Goal: Information Seeking & Learning: Learn about a topic

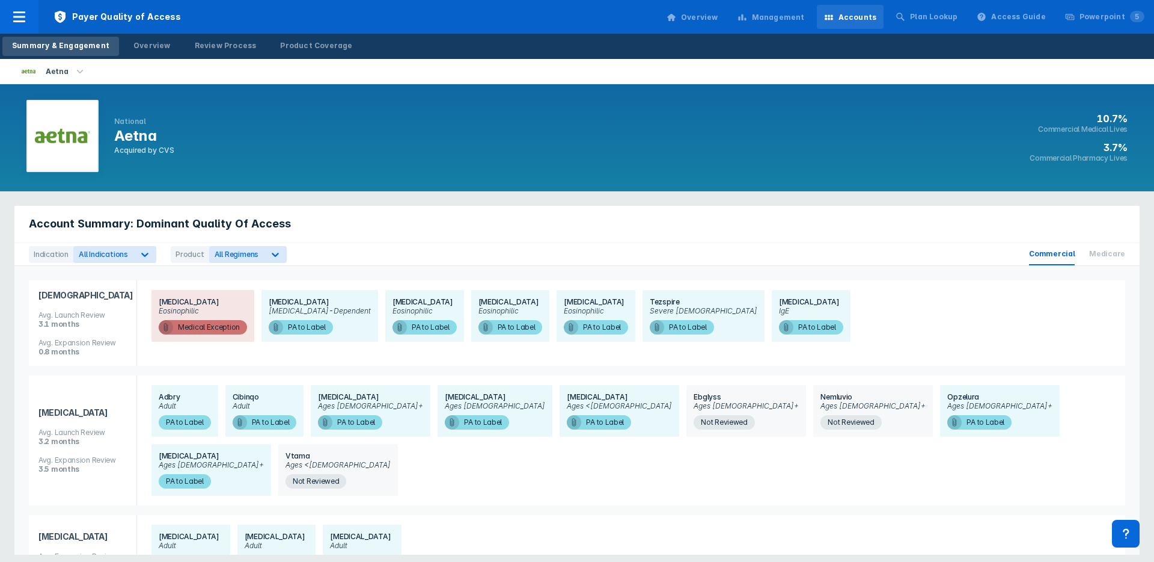
click at [747, 21] on icon at bounding box center [743, 18] width 10 height 10
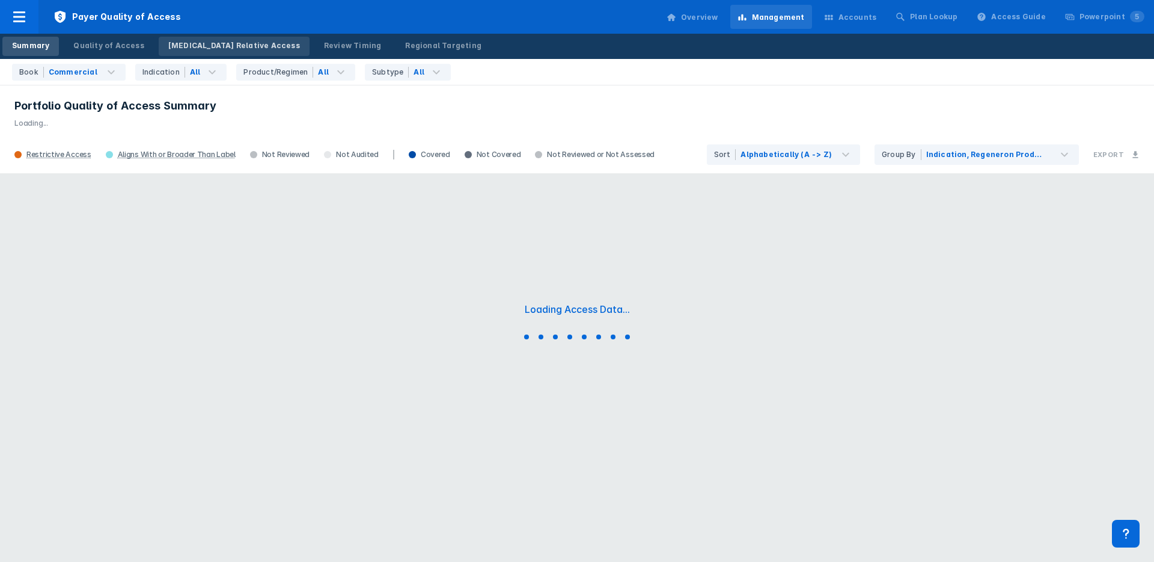
click at [222, 44] on div "[MEDICAL_DATA] Relative Access" at bounding box center [234, 45] width 132 height 11
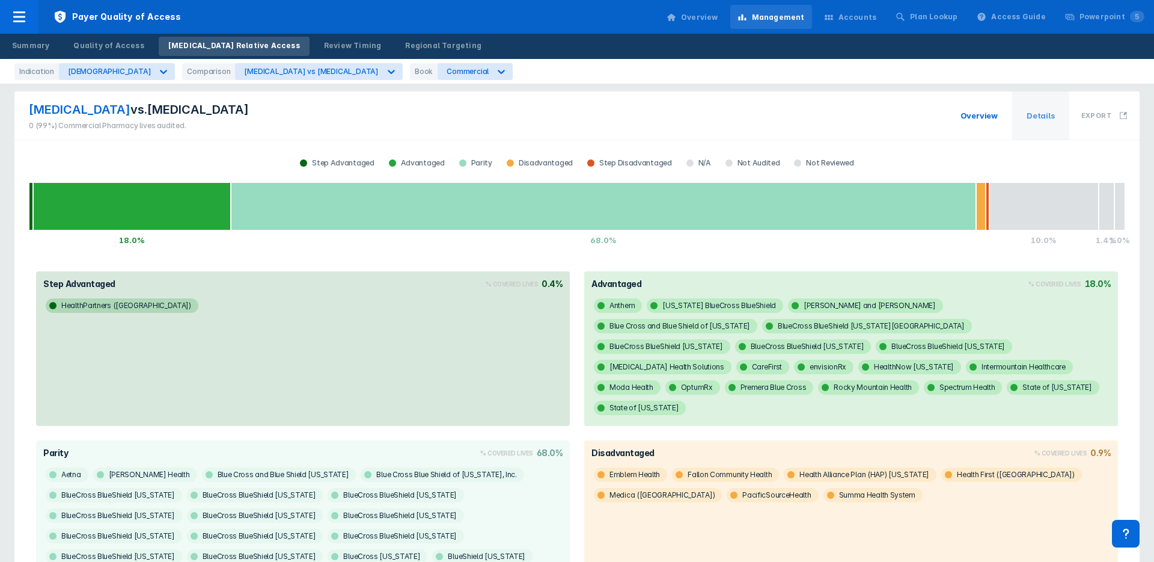
click at [1040, 117] on span "Details" at bounding box center [1040, 115] width 57 height 48
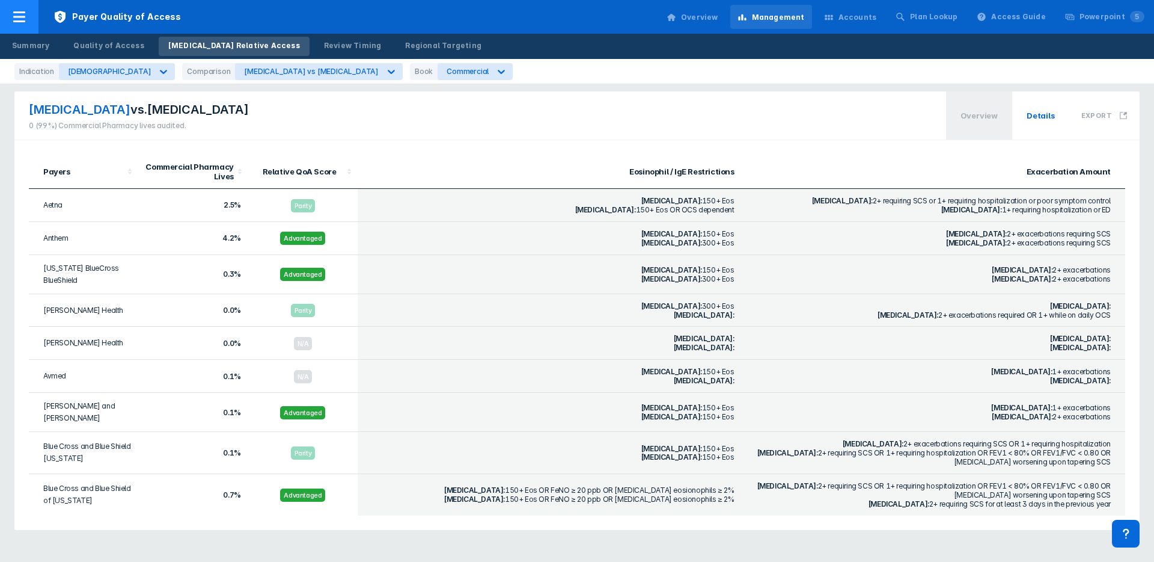
click at [7, 13] on div at bounding box center [19, 17] width 38 height 34
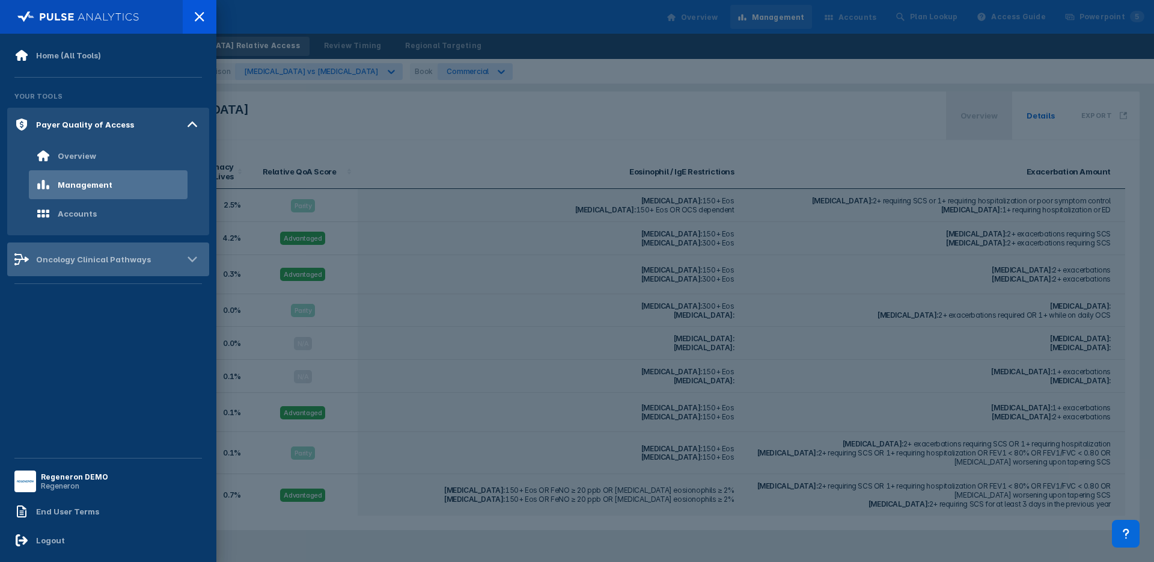
click at [74, 261] on div "Oncology Clinical Pathways" at bounding box center [93, 259] width 115 height 10
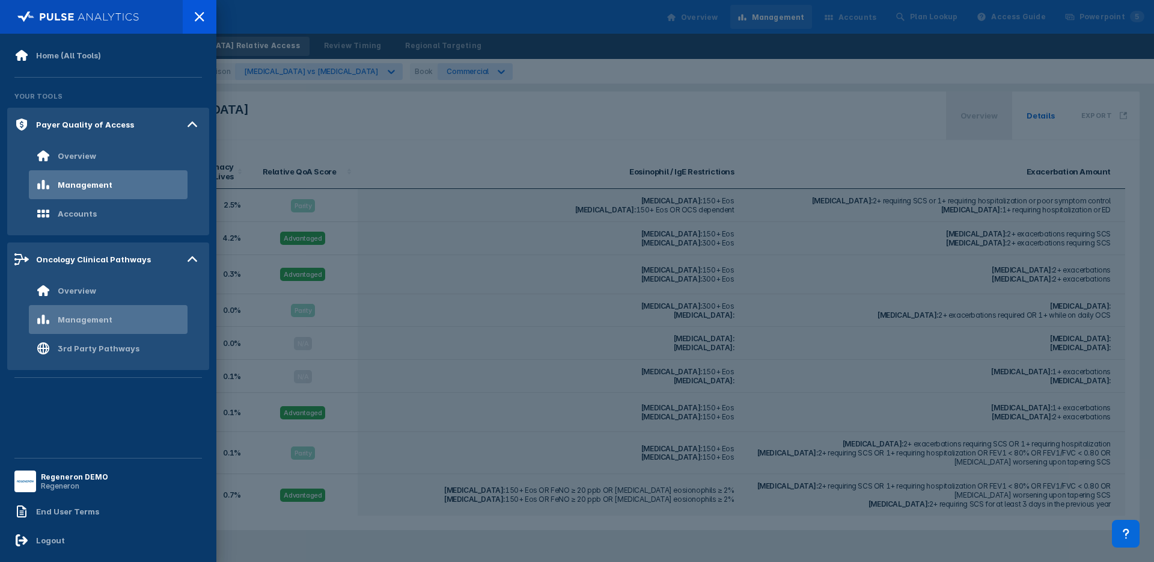
click at [70, 318] on div "Management" at bounding box center [85, 319] width 55 height 10
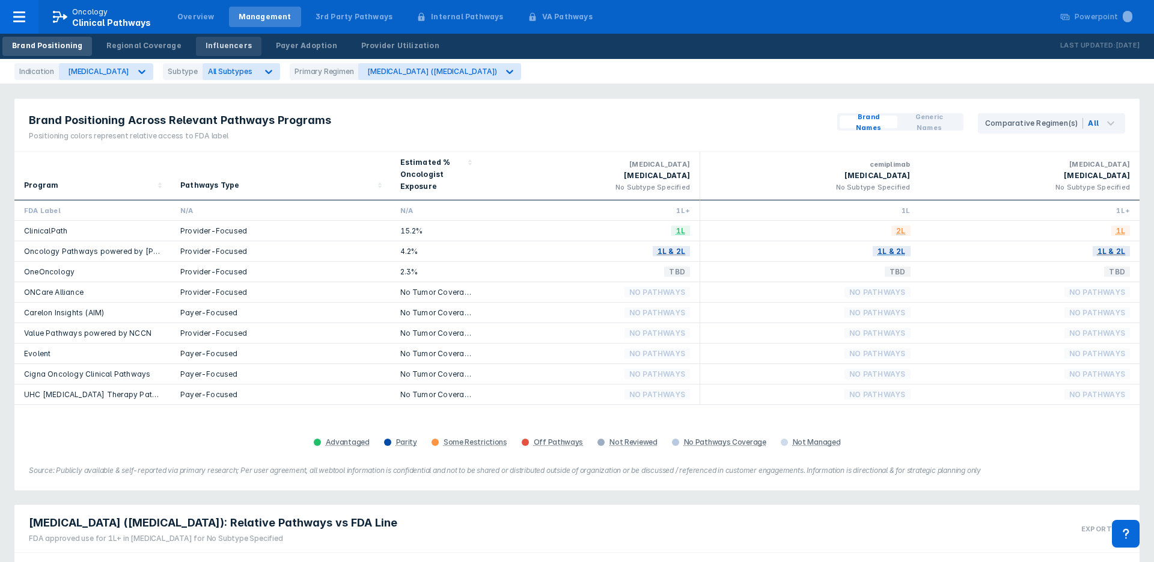
click at [215, 49] on div "Influencers" at bounding box center [229, 45] width 46 height 11
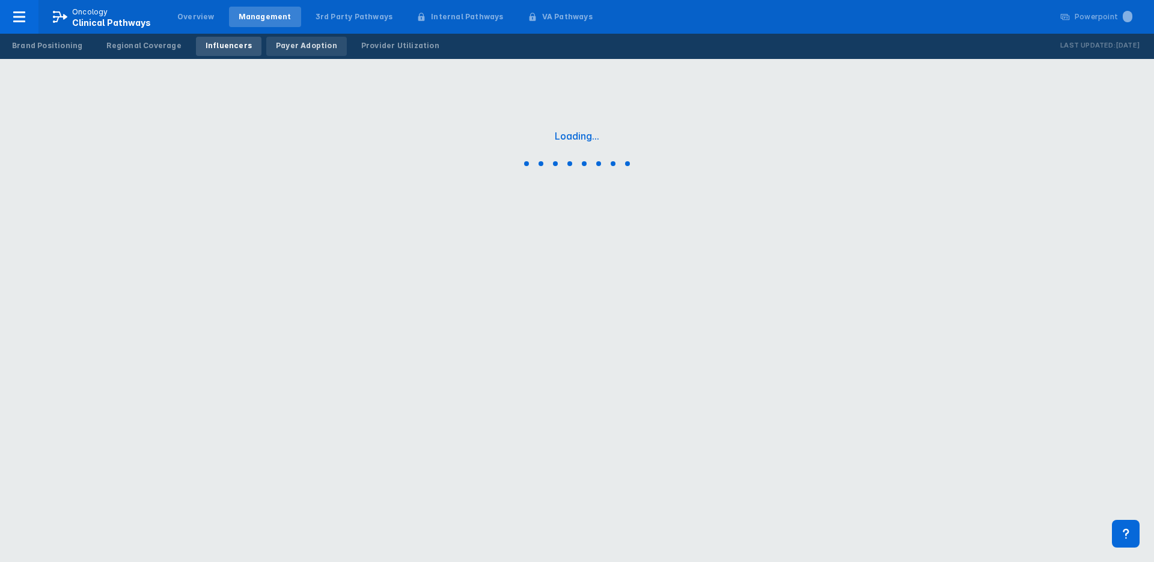
click at [309, 50] on div "Payer Adoption" at bounding box center [306, 45] width 61 height 11
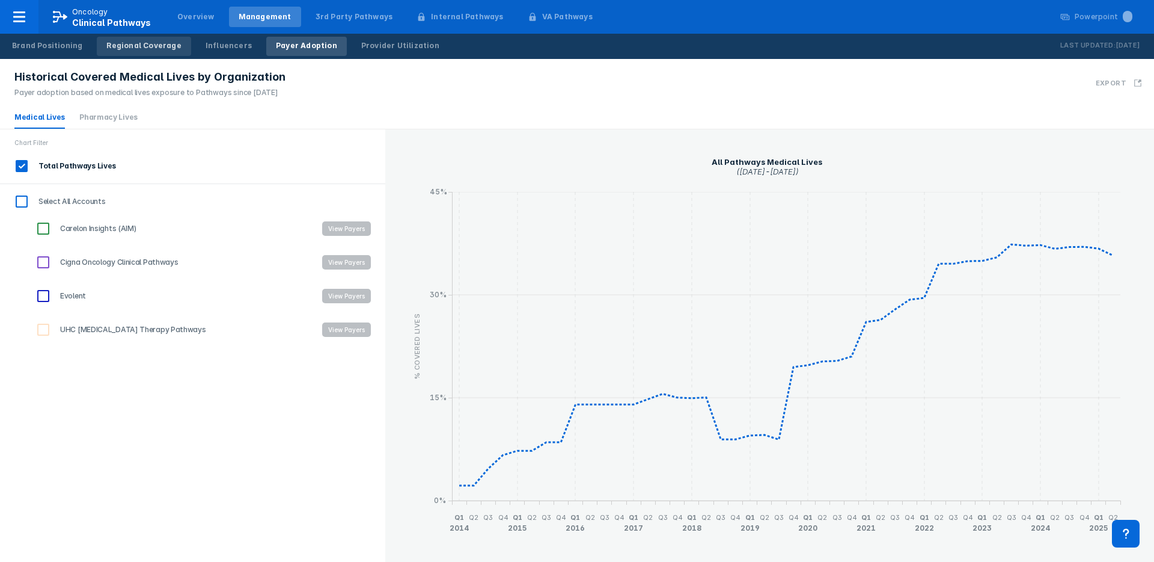
click at [120, 39] on link "Regional Coverage" at bounding box center [144, 46] width 94 height 19
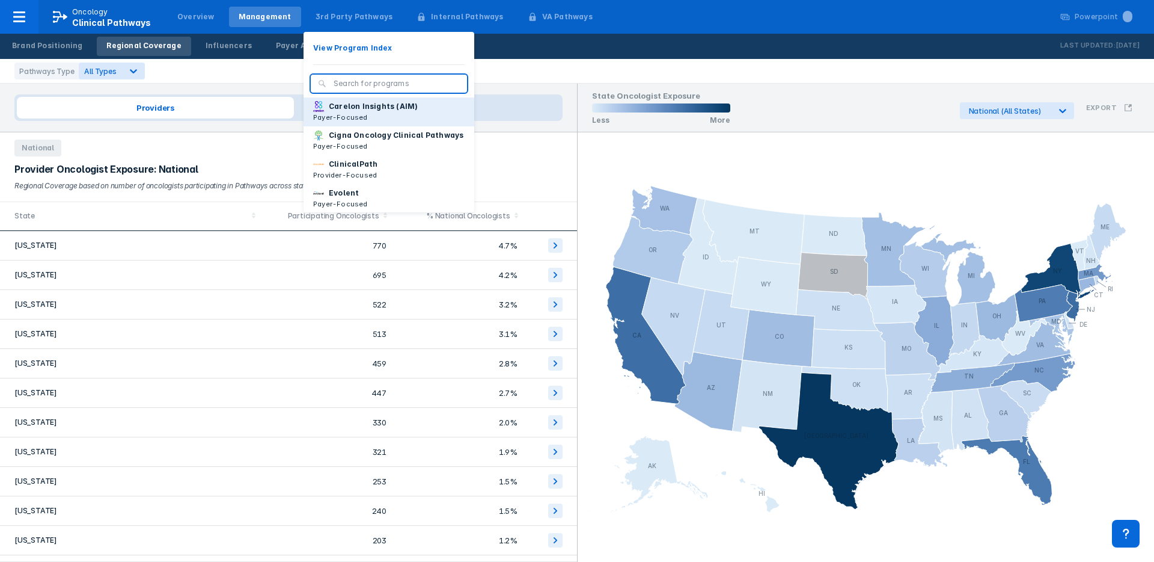
click at [355, 112] on p "Payer-Focused" at bounding box center [365, 117] width 105 height 11
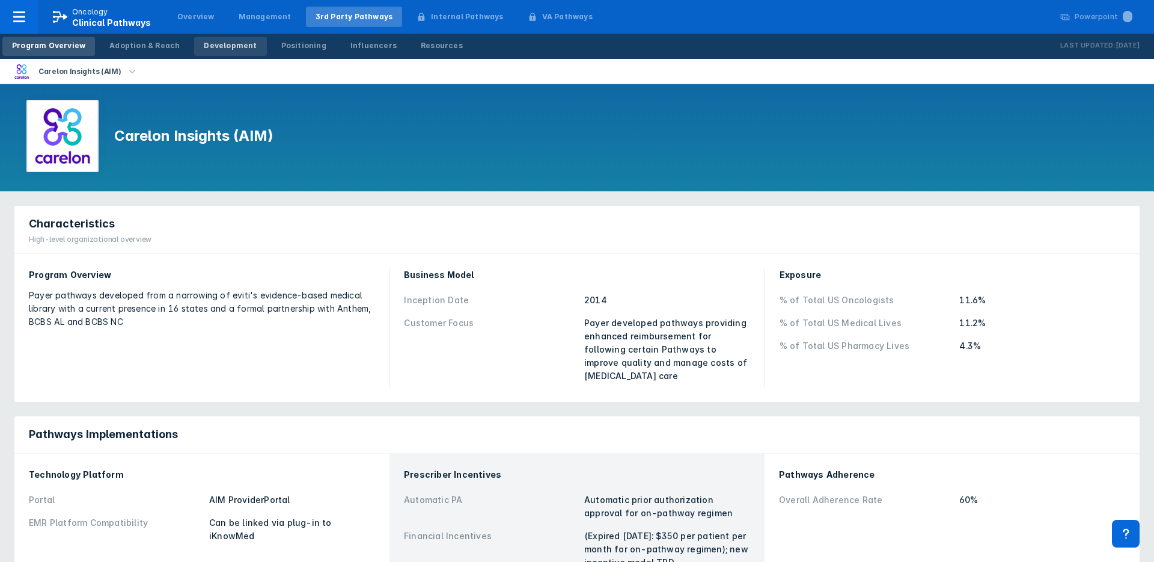
click at [212, 49] on div "Development" at bounding box center [230, 45] width 53 height 11
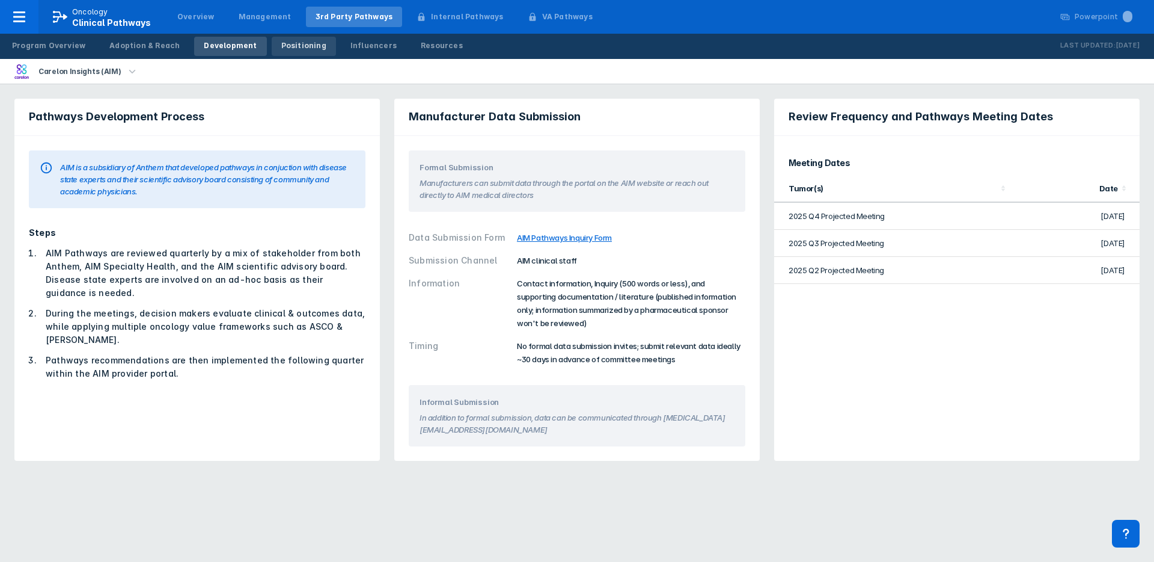
click at [308, 44] on link "Positioning" at bounding box center [304, 46] width 64 height 19
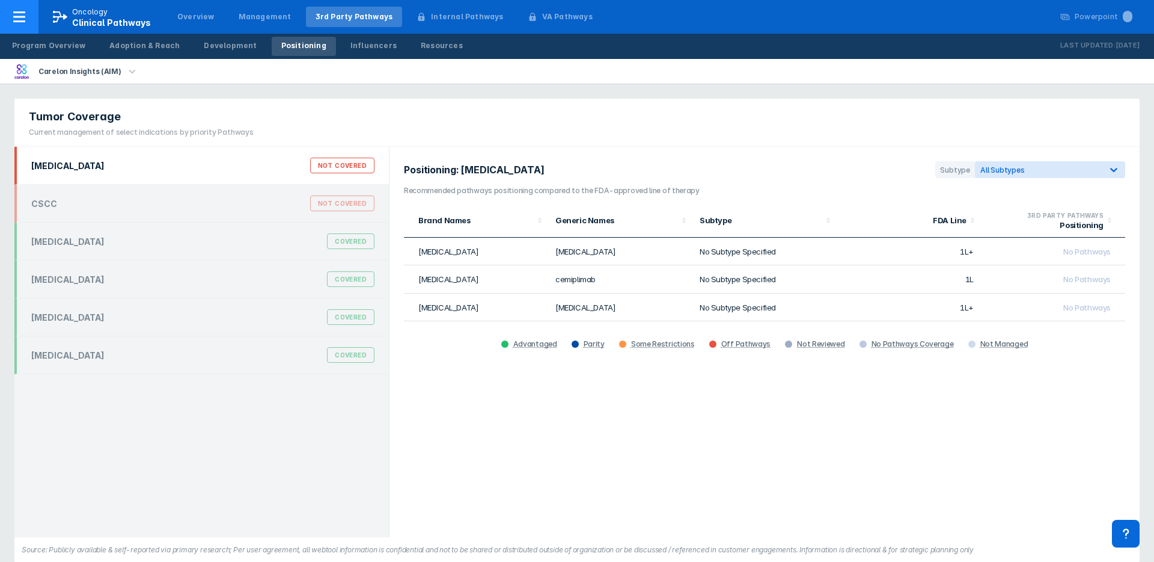
click at [22, 23] on icon at bounding box center [19, 17] width 14 height 14
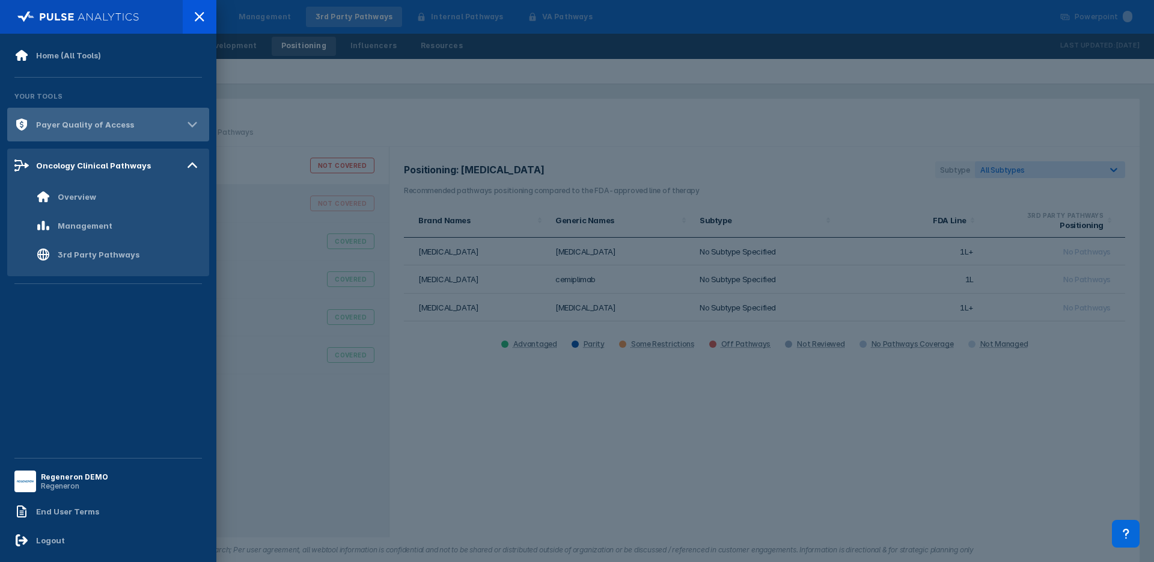
click at [85, 123] on div "Payer Quality of Access" at bounding box center [85, 125] width 98 height 10
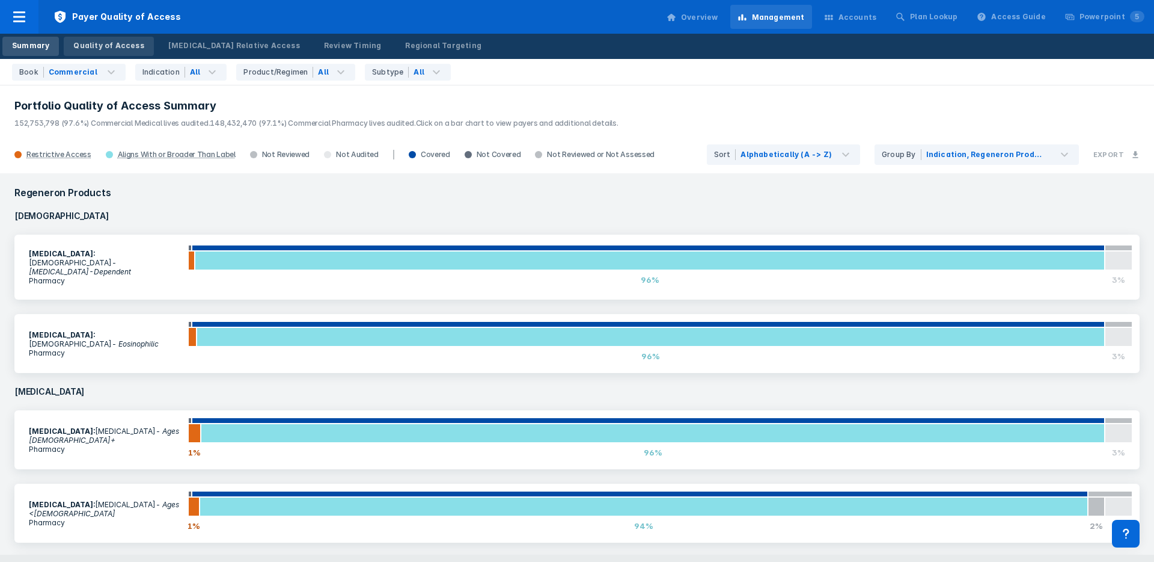
click at [88, 51] on div "Quality of Access" at bounding box center [108, 45] width 70 height 11
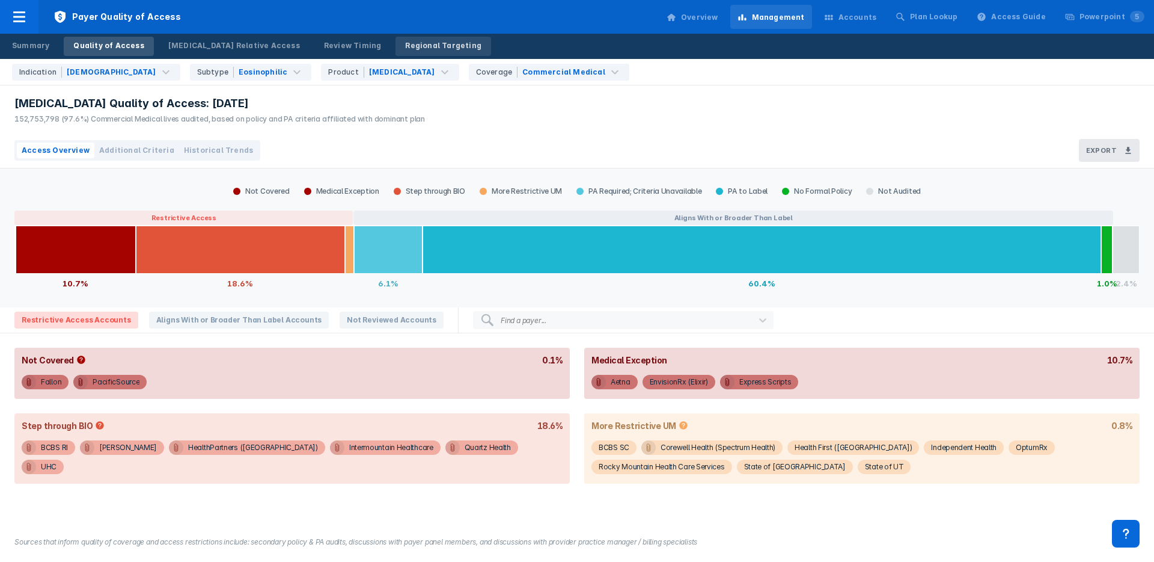
click at [405, 44] on div "Regional Targeting" at bounding box center [443, 45] width 76 height 11
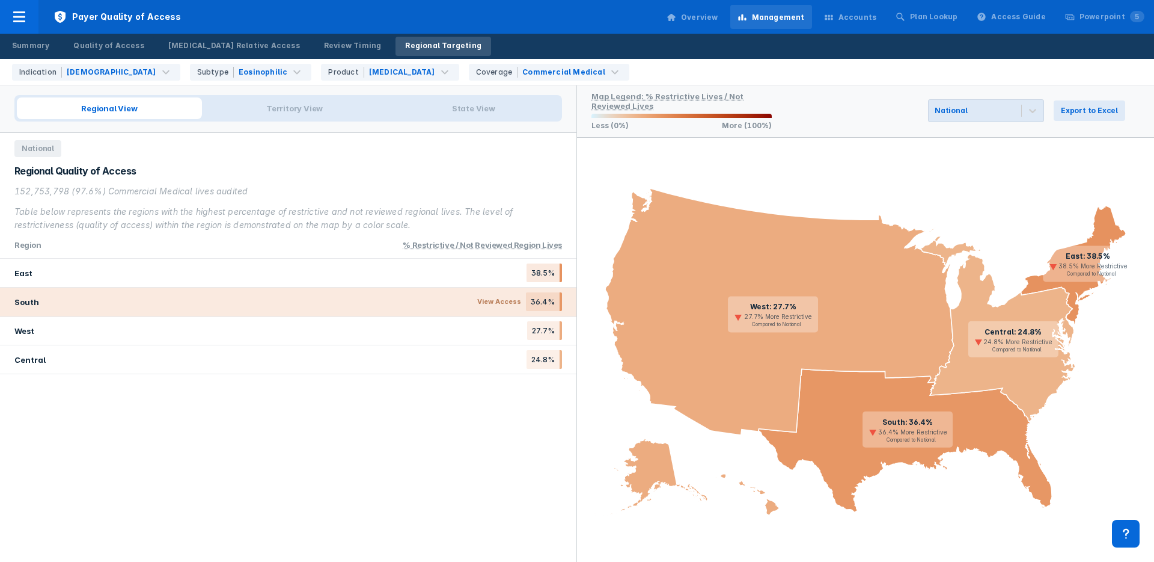
click at [375, 295] on div "South View Access 36.4%" at bounding box center [288, 301] width 577 height 29
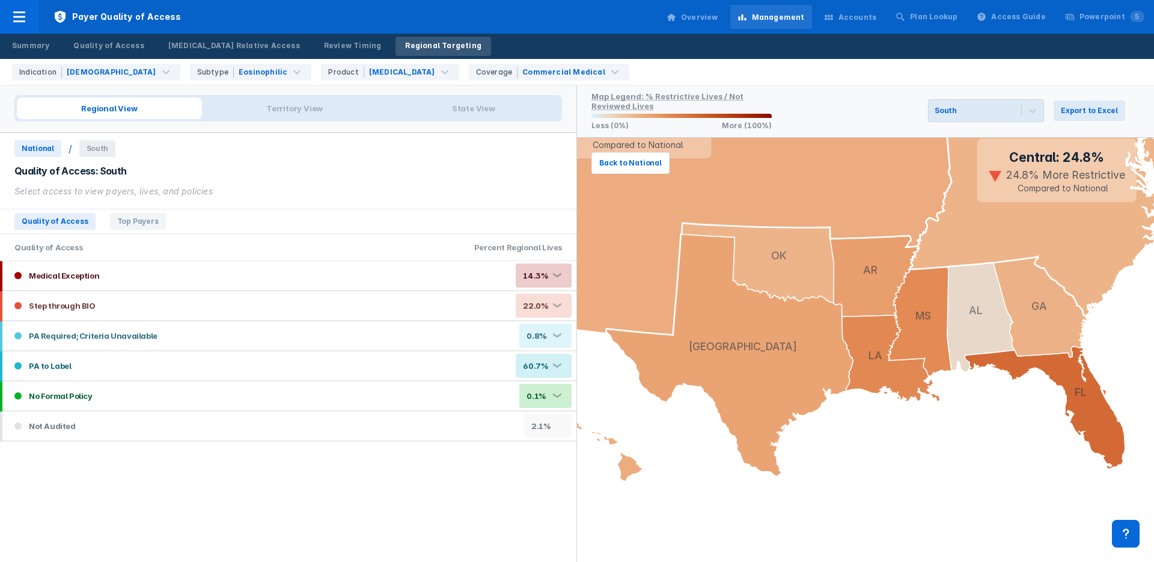
click at [834, 10] on div "Accounts" at bounding box center [850, 17] width 67 height 25
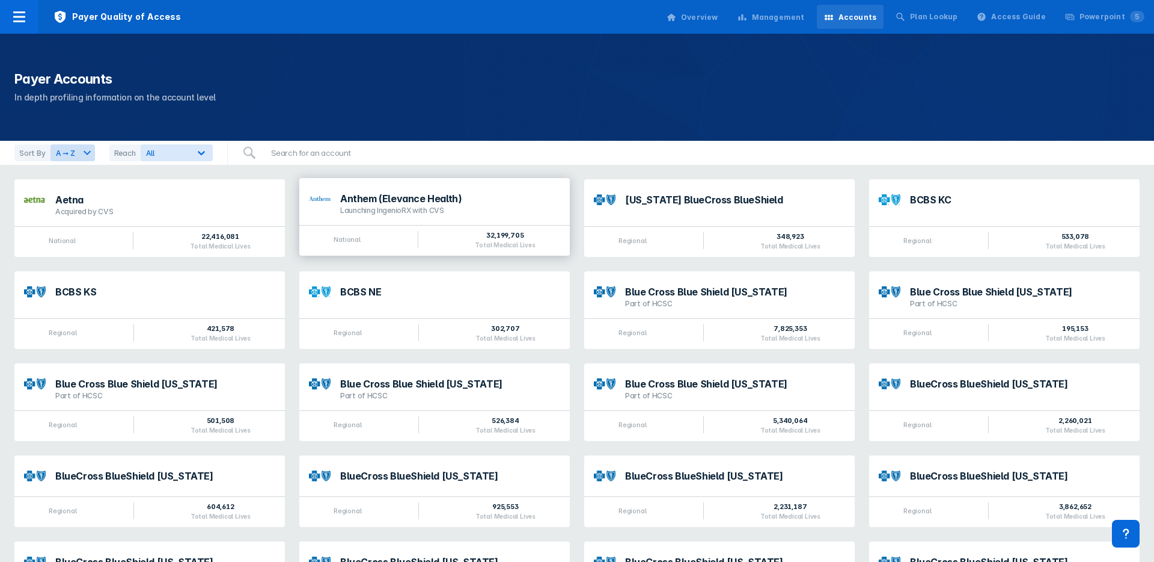
click at [382, 216] on div "Anthem (Elevance Health) Launching IngenioRX with CVS" at bounding box center [434, 201] width 271 height 47
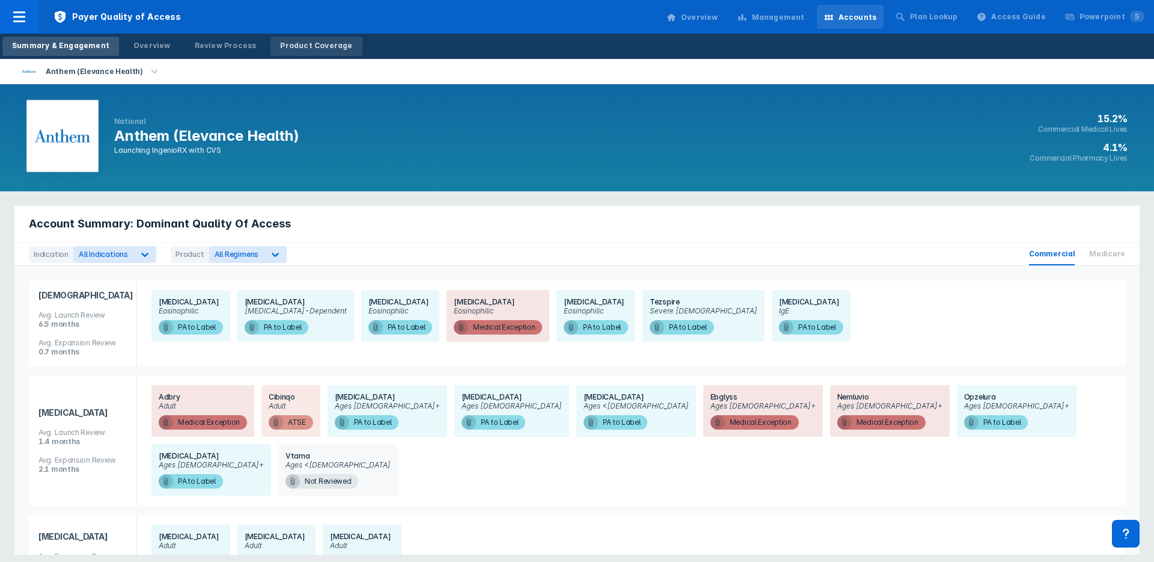
click at [289, 41] on div "Product Coverage" at bounding box center [316, 45] width 72 height 11
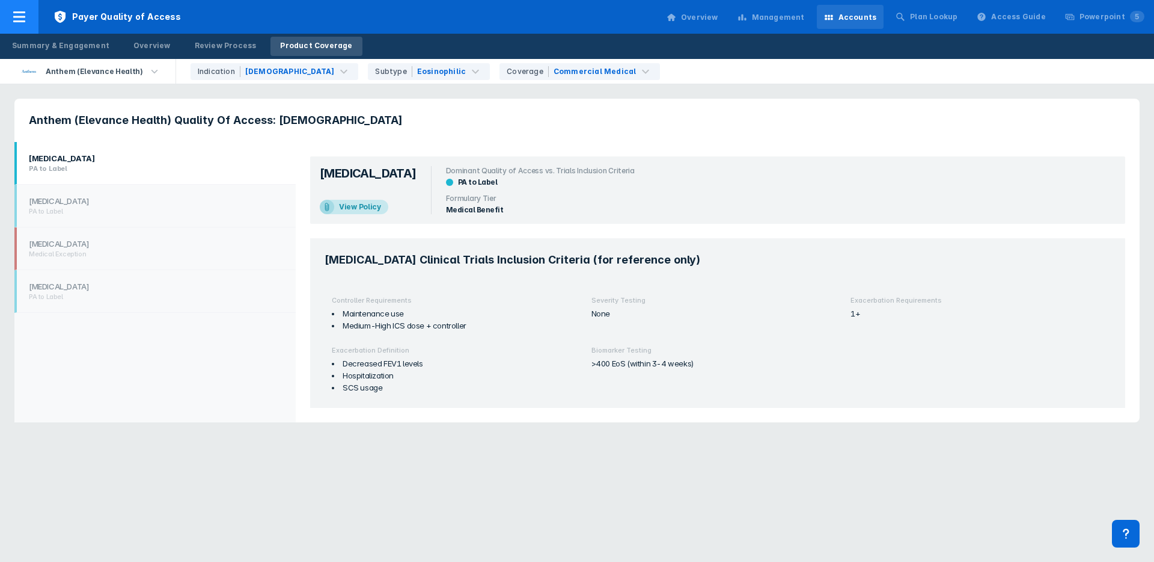
click at [31, 19] on div at bounding box center [19, 17] width 38 height 34
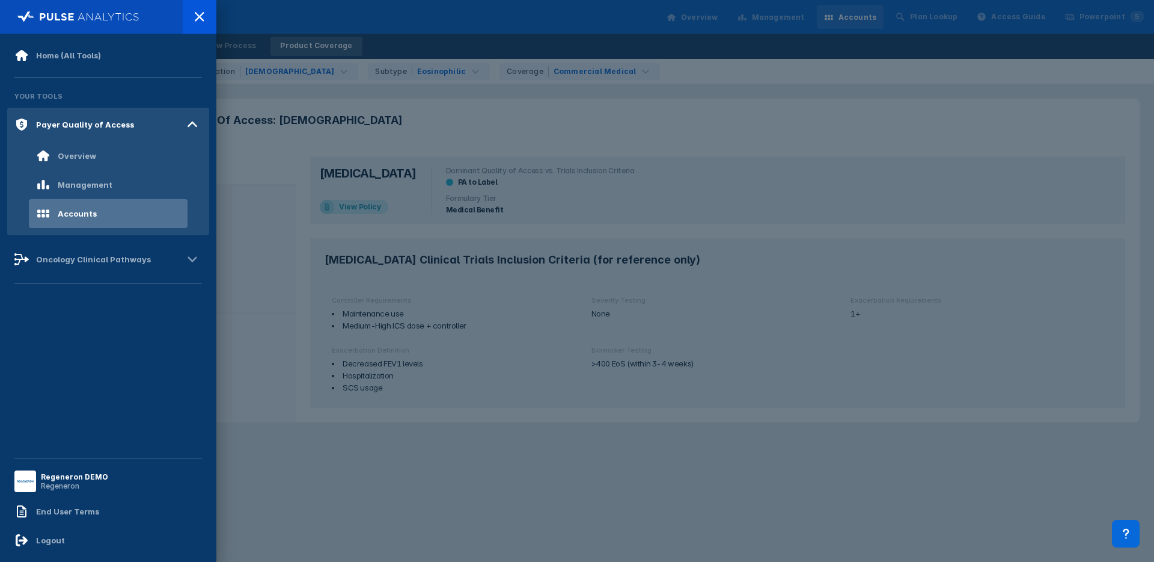
click at [782, 14] on div at bounding box center [577, 281] width 1154 height 562
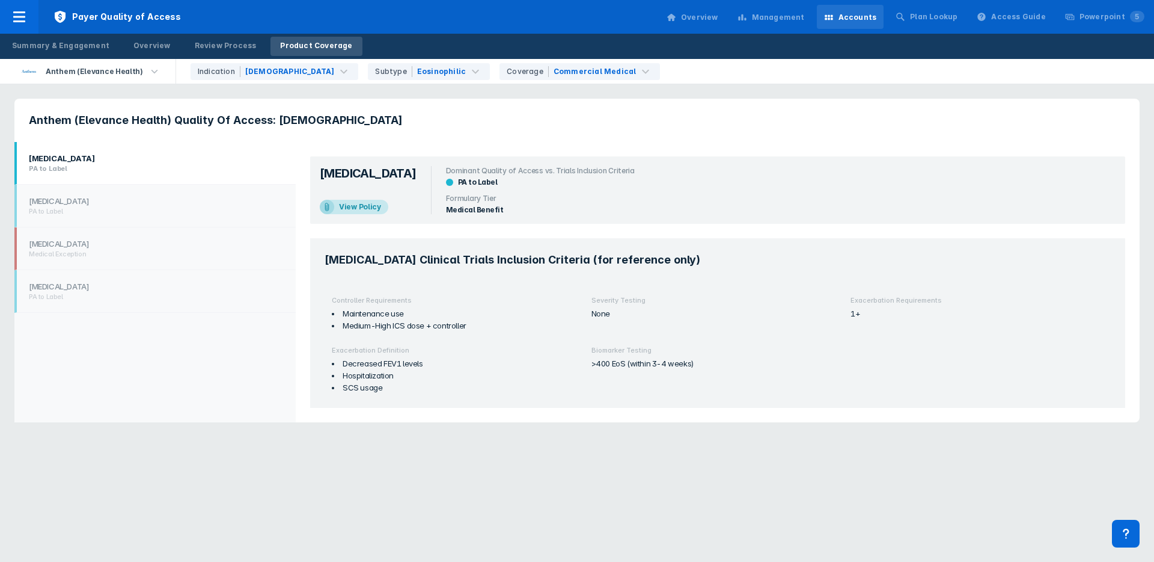
click at [770, 17] on div "Management" at bounding box center [778, 17] width 53 height 11
